Goal: Transaction & Acquisition: Purchase product/service

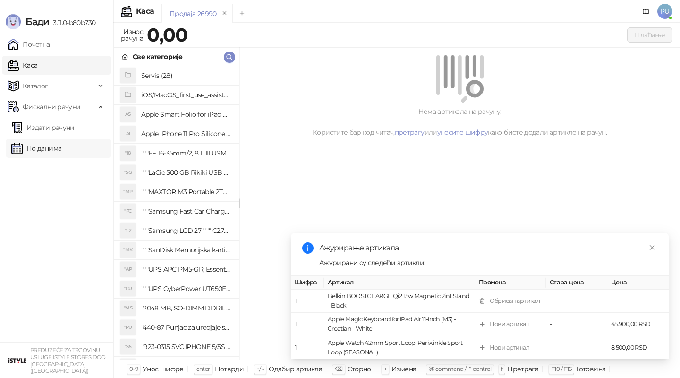
click at [61, 147] on link "По данима" at bounding box center [36, 148] width 50 height 19
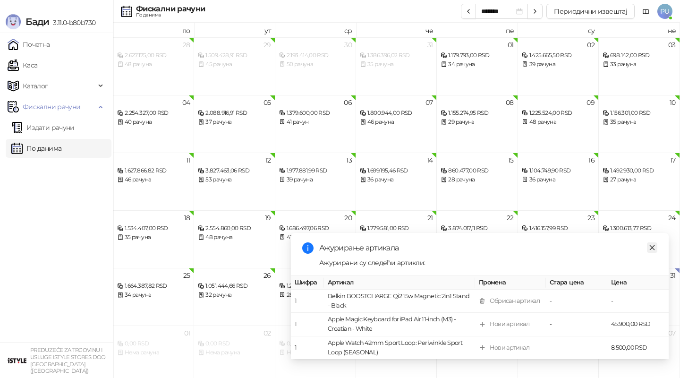
click at [651, 246] on icon "close" at bounding box center [652, 247] width 5 height 5
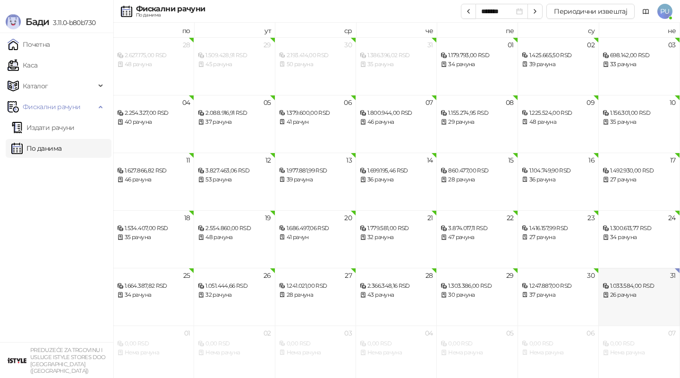
click at [645, 289] on div "1.033.584,00 RSD" at bounding box center [638, 285] width 73 height 9
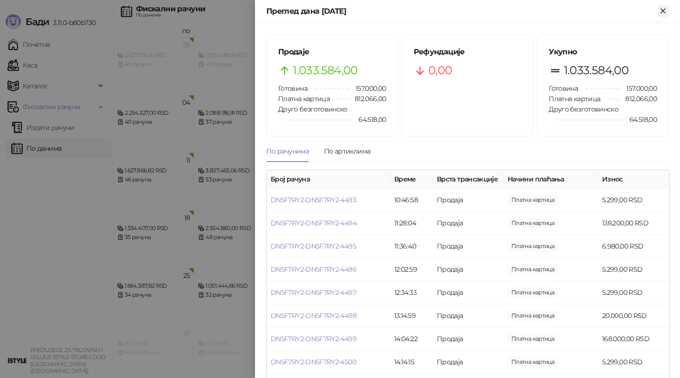
click at [665, 11] on icon "Close" at bounding box center [663, 11] width 8 height 8
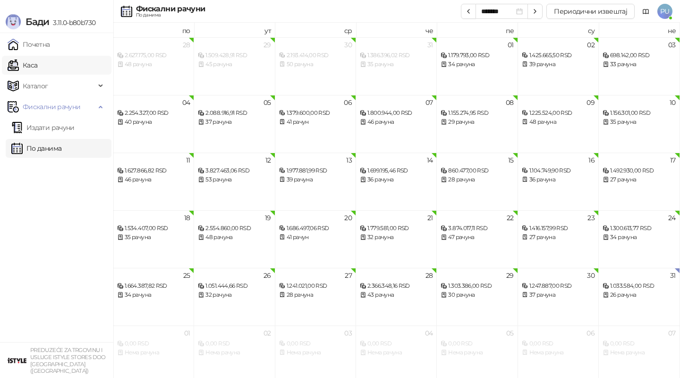
click at [37, 61] on link "Каса" at bounding box center [23, 65] width 30 height 19
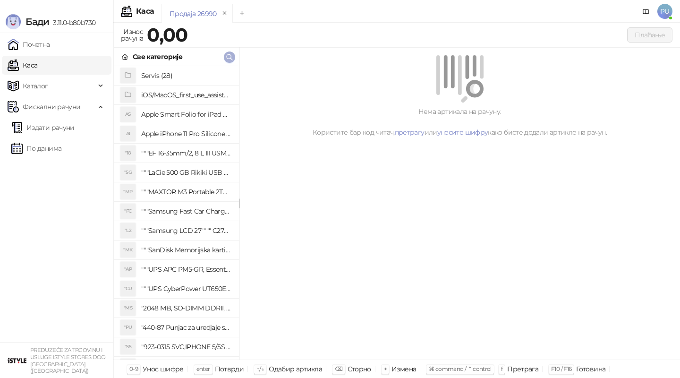
click at [232, 60] on span "button" at bounding box center [230, 56] width 8 height 9
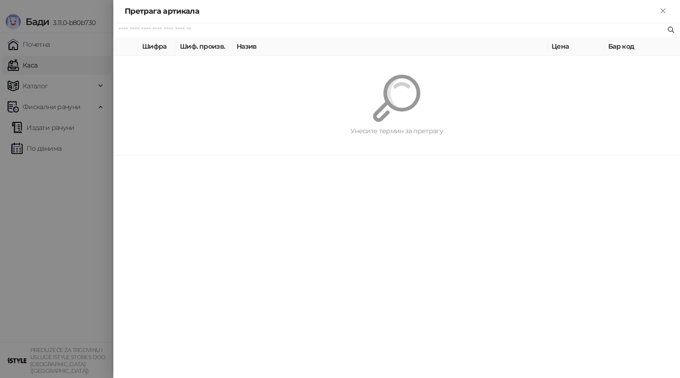
paste input "**********"
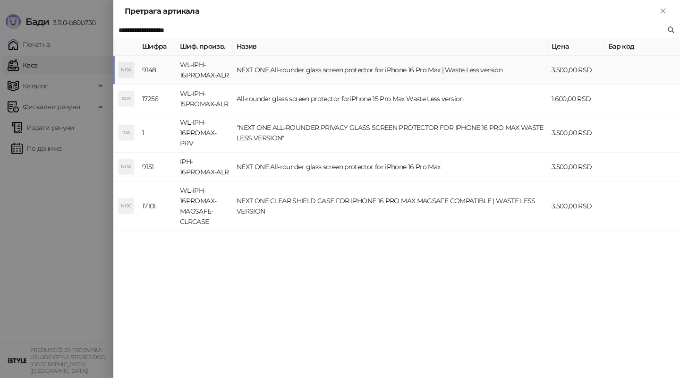
click at [303, 75] on td "NEXT ONE All-rounder glass screen protector for iPhone 16 Pro Max | Waste Less …" at bounding box center [390, 70] width 315 height 29
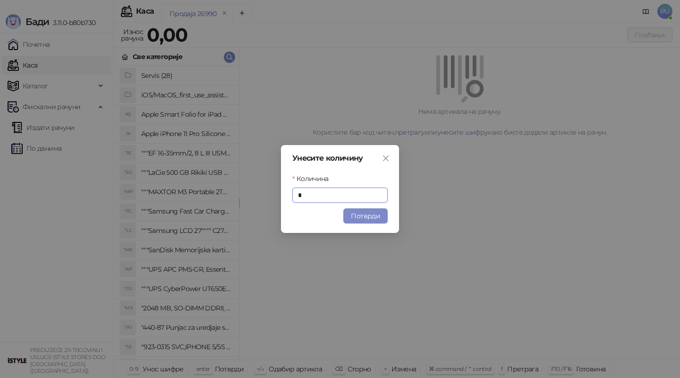
click at [367, 216] on button "Потврди" at bounding box center [365, 215] width 44 height 15
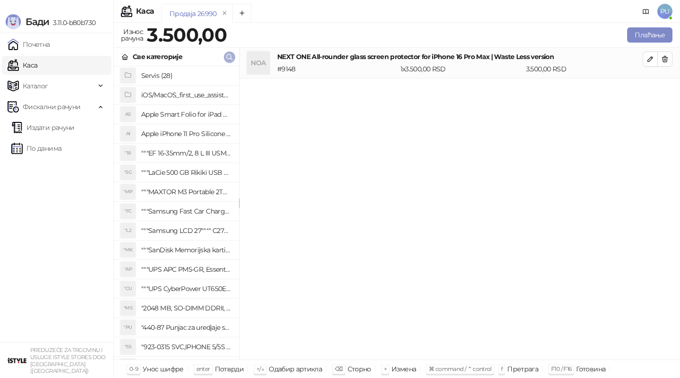
click at [229, 59] on icon "button" at bounding box center [230, 57] width 8 height 8
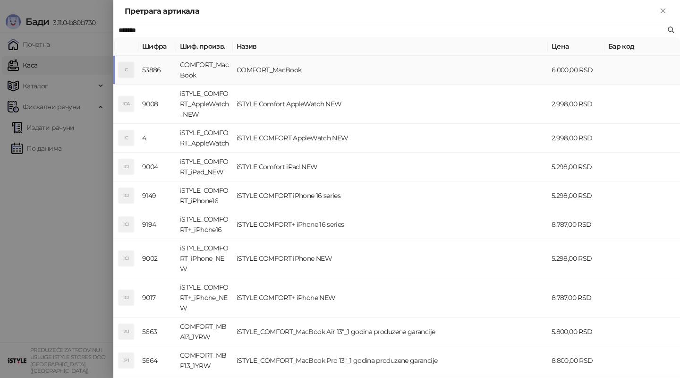
click at [282, 71] on td "COMFORT_MacBook" at bounding box center [390, 70] width 315 height 29
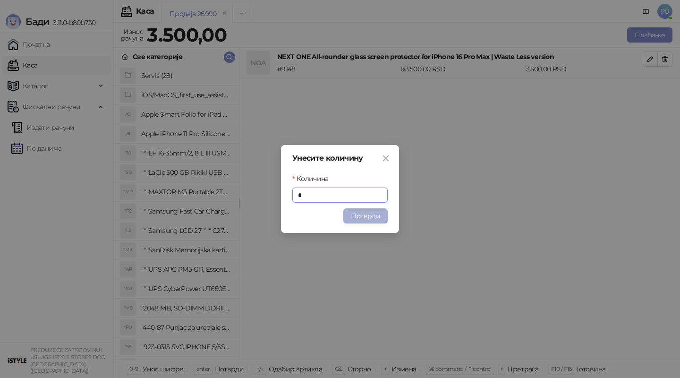
click at [364, 213] on button "Потврди" at bounding box center [365, 215] width 44 height 15
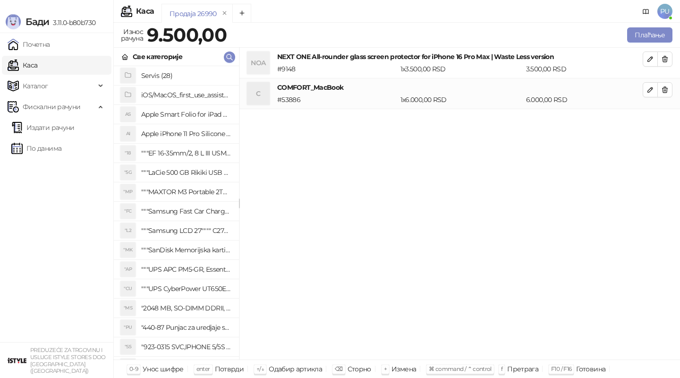
click at [666, 89] on icon "button" at bounding box center [665, 90] width 8 height 8
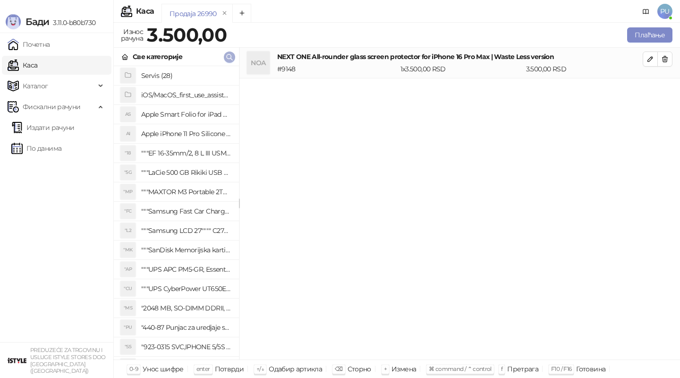
click at [229, 53] on icon "button" at bounding box center [230, 57] width 8 height 8
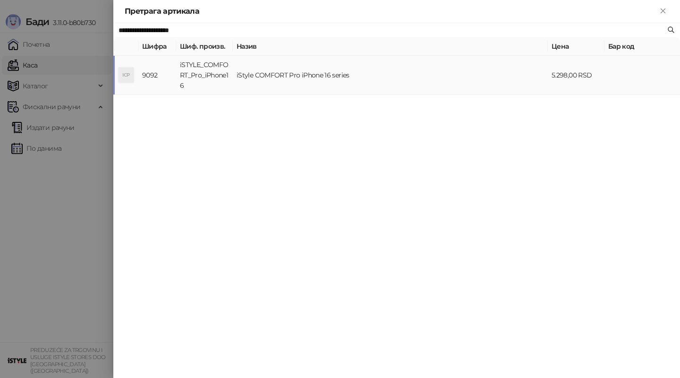
type input "**********"
click at [280, 85] on td "iStyle COMFORT Pro iPhone 16 series" at bounding box center [390, 75] width 315 height 39
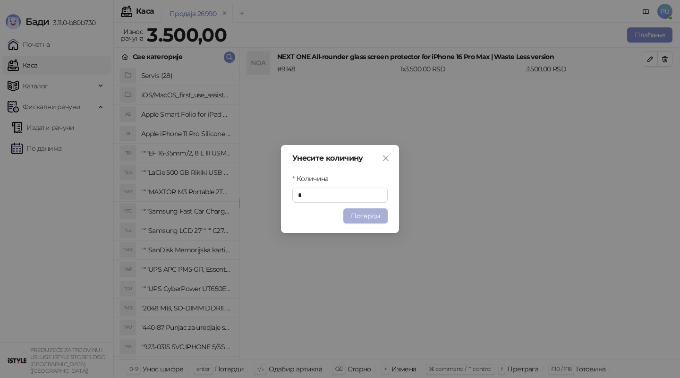
click at [373, 217] on button "Потврди" at bounding box center [365, 215] width 44 height 15
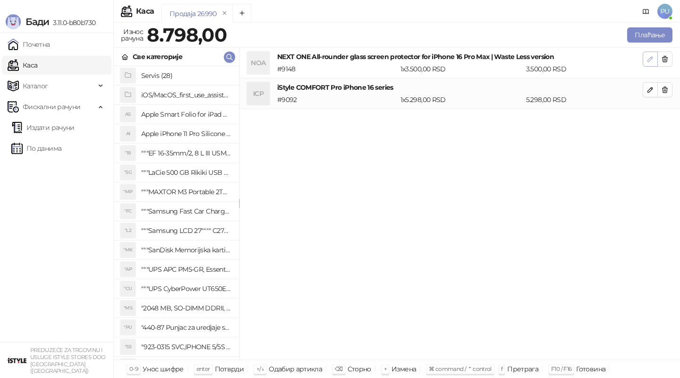
click at [650, 56] on icon "button" at bounding box center [650, 59] width 8 height 8
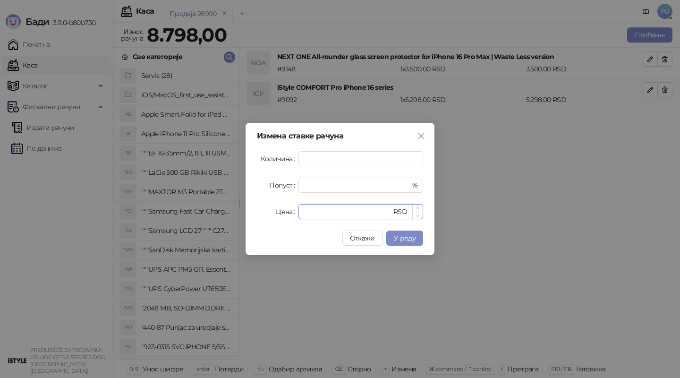
drag, startPoint x: 340, startPoint y: 212, endPoint x: 302, endPoint y: 212, distance: 38.2
click at [302, 212] on div "**** RSD" at bounding box center [360, 211] width 125 height 15
type input "*"
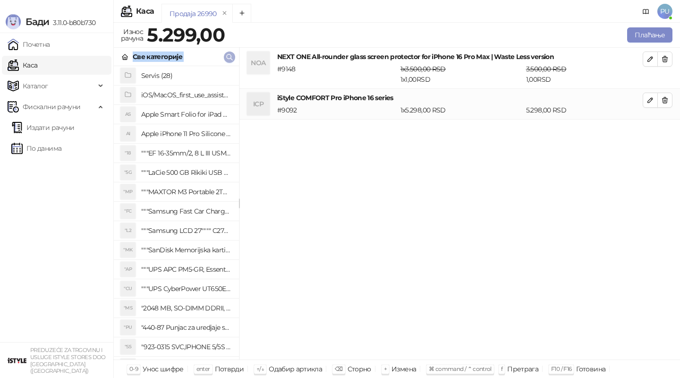
click at [231, 51] on div "Све категорије" at bounding box center [176, 57] width 125 height 18
click at [235, 57] on div "Све категорије" at bounding box center [176, 57] width 125 height 18
click at [230, 55] on icon "button" at bounding box center [230, 57] width 8 height 8
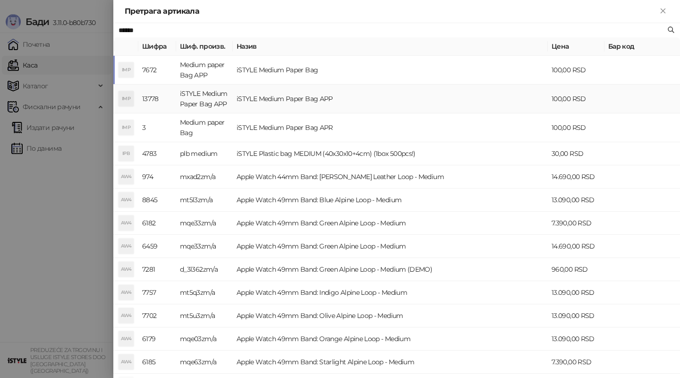
type input "******"
click at [302, 100] on td "iSTYLE Medium Paper Bag APP" at bounding box center [390, 99] width 315 height 29
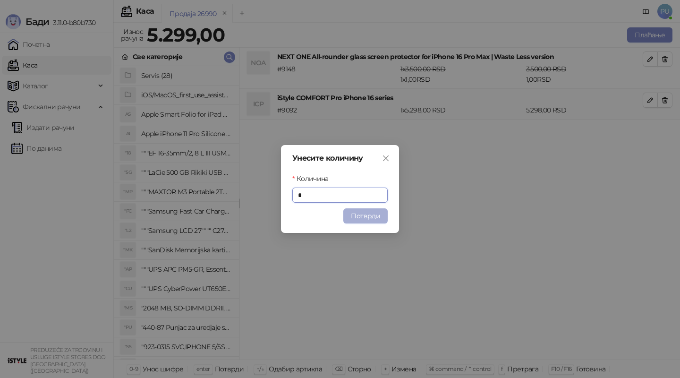
click at [360, 220] on button "Потврди" at bounding box center [365, 215] width 44 height 15
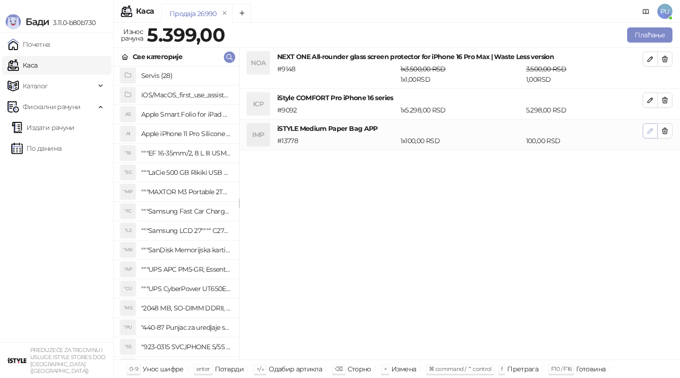
click at [645, 135] on button "button" at bounding box center [650, 130] width 15 height 15
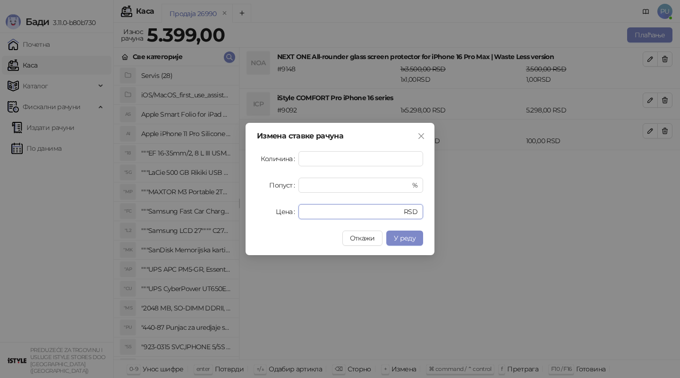
drag, startPoint x: 325, startPoint y: 214, endPoint x: 273, endPoint y: 214, distance: 52.4
click at [273, 214] on div "Цена *** RSD" at bounding box center [340, 211] width 166 height 15
type input "*"
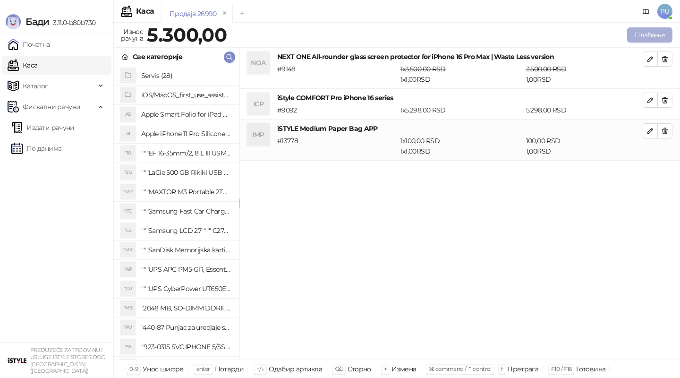
click at [645, 34] on button "Плаћање" at bounding box center [649, 34] width 45 height 15
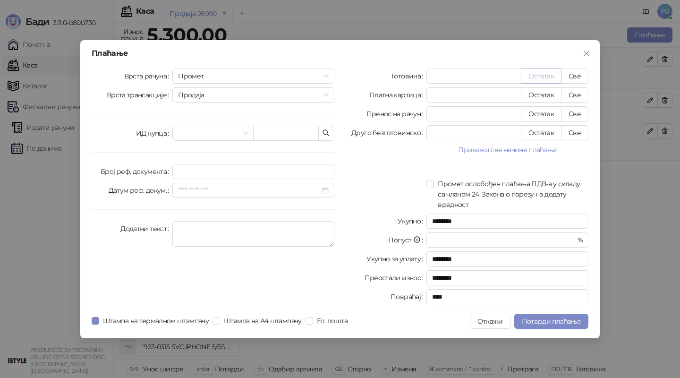
click at [539, 78] on button "Остатак" at bounding box center [541, 75] width 41 height 15
type input "****"
click at [139, 321] on span "Штампа на термалном штампачу" at bounding box center [155, 320] width 113 height 10
click at [545, 322] on span "Потврди плаћање" at bounding box center [551, 321] width 59 height 8
